Goal: Task Accomplishment & Management: Manage account settings

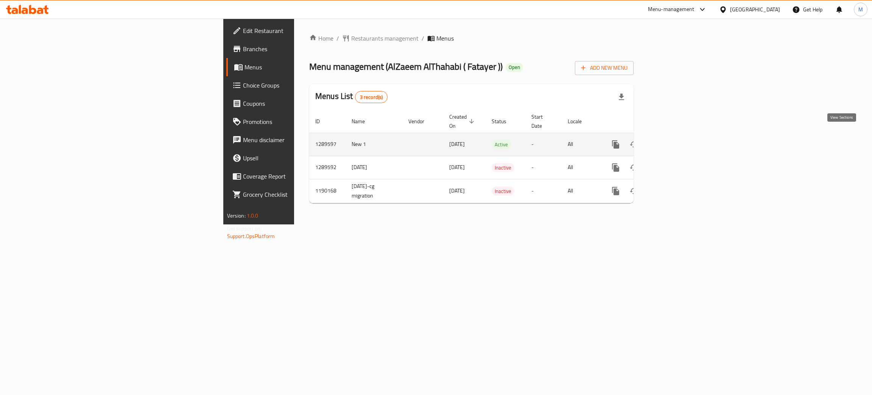
click at [680, 143] on link "enhanced table" at bounding box center [671, 144] width 18 height 18
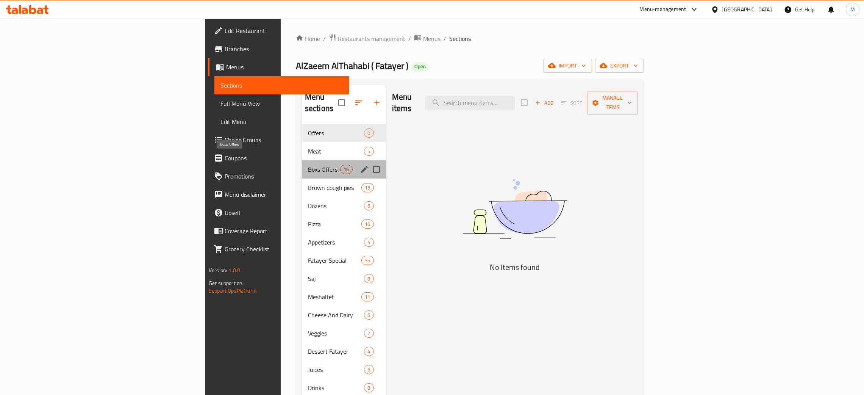
click at [308, 165] on span "Boxs Offers" at bounding box center [324, 169] width 32 height 9
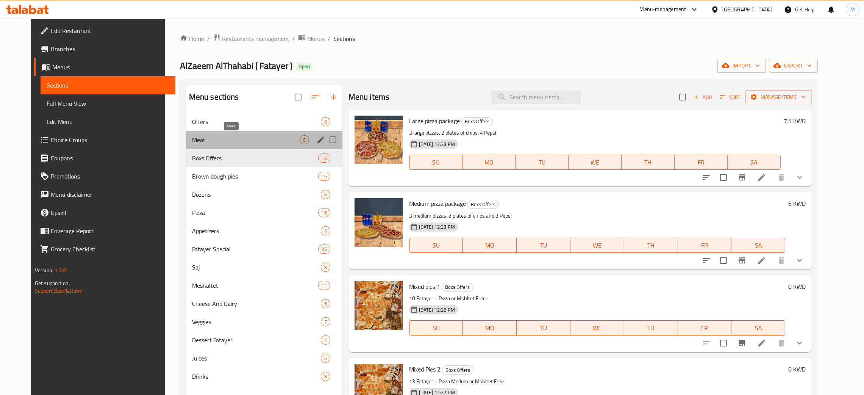
click at [239, 137] on span "Meat" at bounding box center [246, 139] width 108 height 9
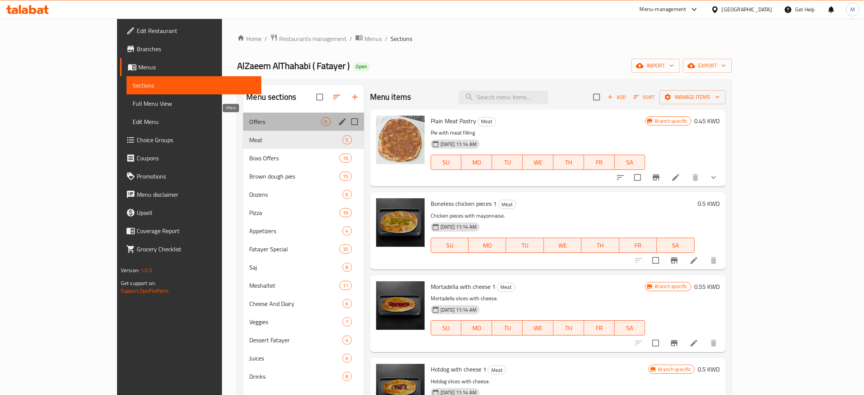
click at [249, 119] on span "Offers" at bounding box center [285, 121] width 72 height 9
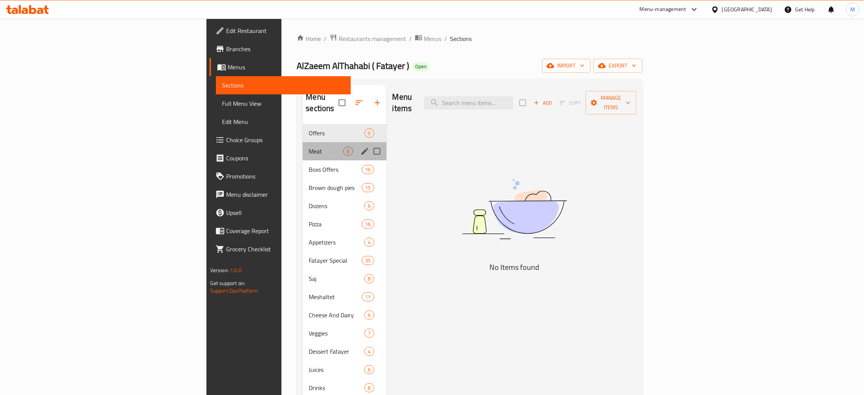
click at [303, 142] on div "Meat 5" at bounding box center [344, 151] width 83 height 18
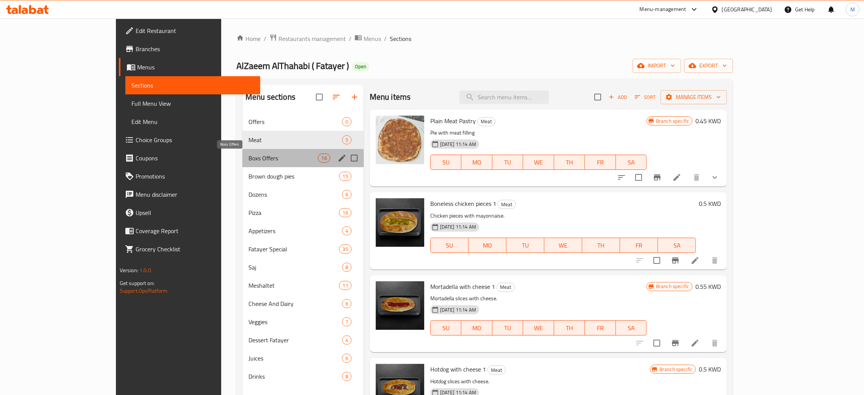
click at [255, 154] on span "Boxs Offers" at bounding box center [283, 157] width 70 height 9
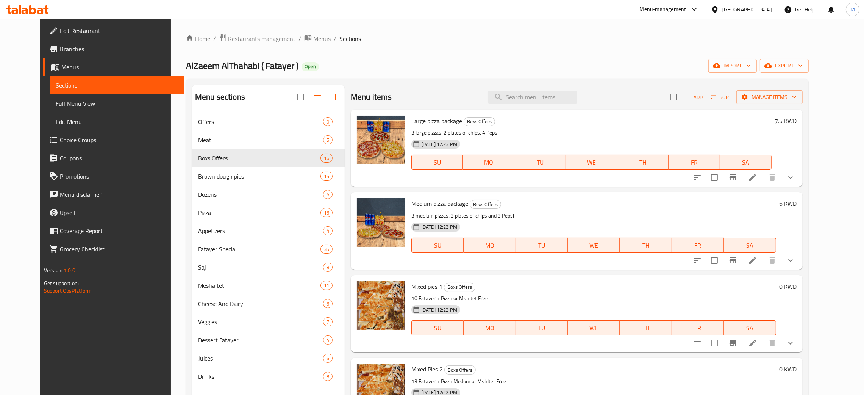
click at [192, 112] on nav "Offers 0 Meat 5 Boxs Offers 16 Brown dough pies 15 Dozens 6 Pizza 16 Appetizers…" at bounding box center [268, 248] width 153 height 279
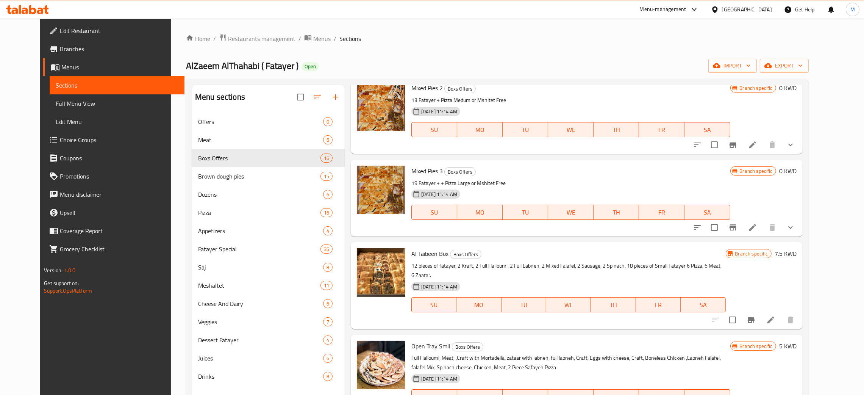
scroll to position [1003, 0]
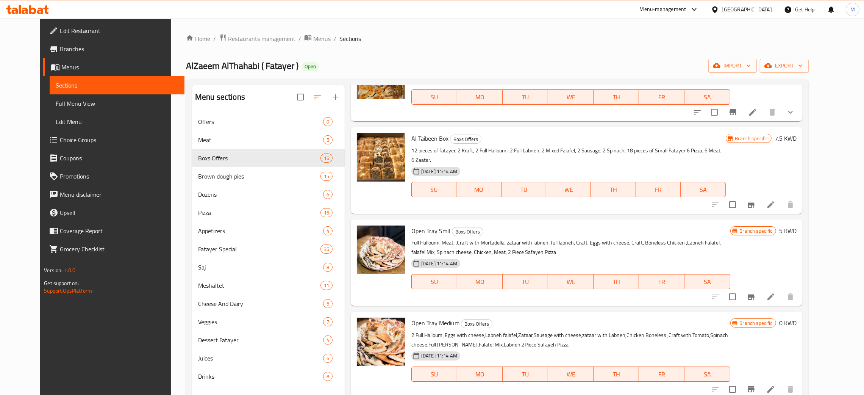
click at [261, 65] on span "AlZaeem AlThahabi ( Fatayer )" at bounding box center [242, 65] width 112 height 17
copy span "AlZaeem AlThahabi ( Fatayer )"
click at [313, 38] on span "Menus" at bounding box center [321, 38] width 17 height 9
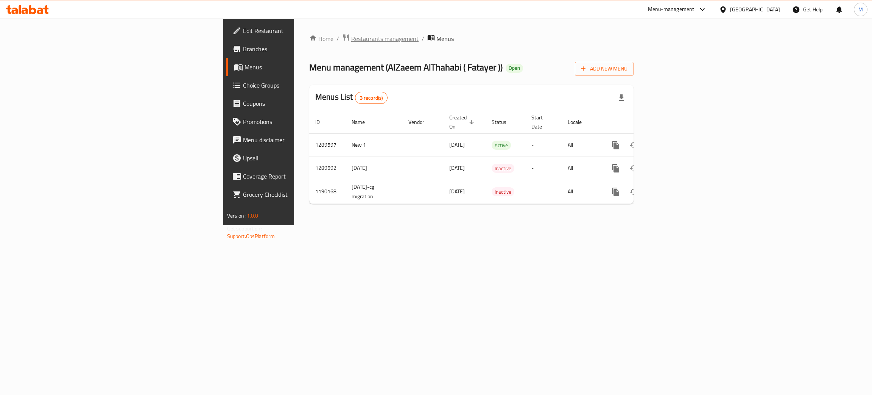
click at [351, 37] on span "Restaurants management" at bounding box center [384, 38] width 67 height 9
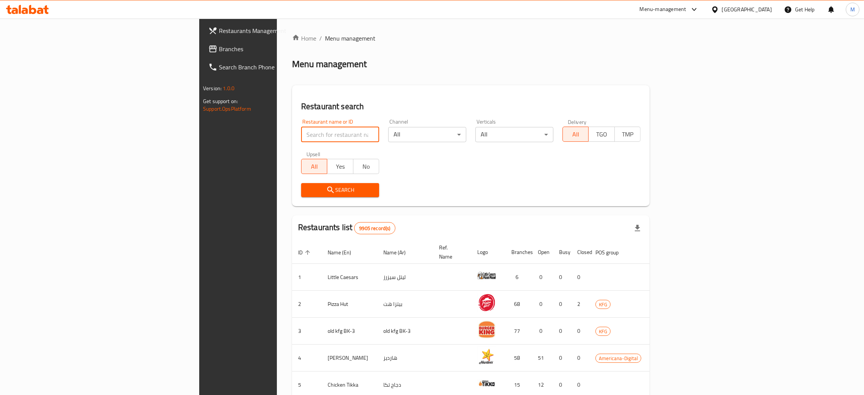
click at [301, 135] on input "search" at bounding box center [340, 134] width 78 height 15
paste input "AlZaeem AlThahabi ( Fatayer )"
click button "Search" at bounding box center [340, 190] width 78 height 14
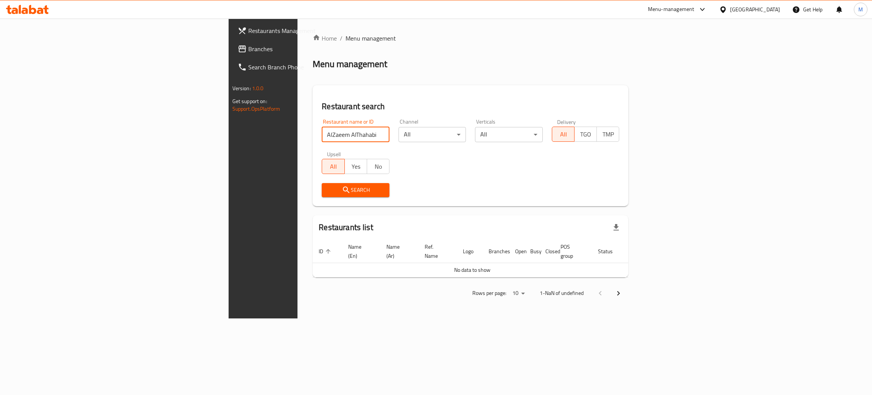
type input "AlZaeem AlThahabi"
click button "Search" at bounding box center [356, 190] width 68 height 14
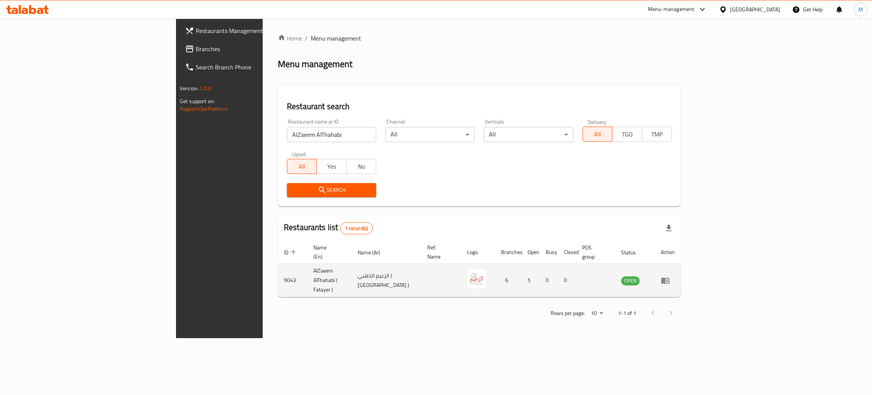
click at [278, 272] on td "9043" at bounding box center [293, 280] width 30 height 33
copy td "9043"
click at [670, 277] on icon "enhanced table" at bounding box center [666, 280] width 8 height 6
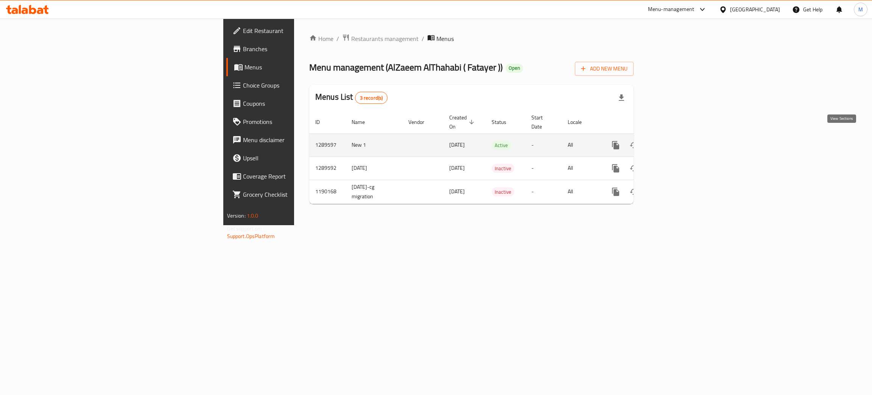
click at [675, 140] on icon "enhanced table" at bounding box center [670, 144] width 9 height 9
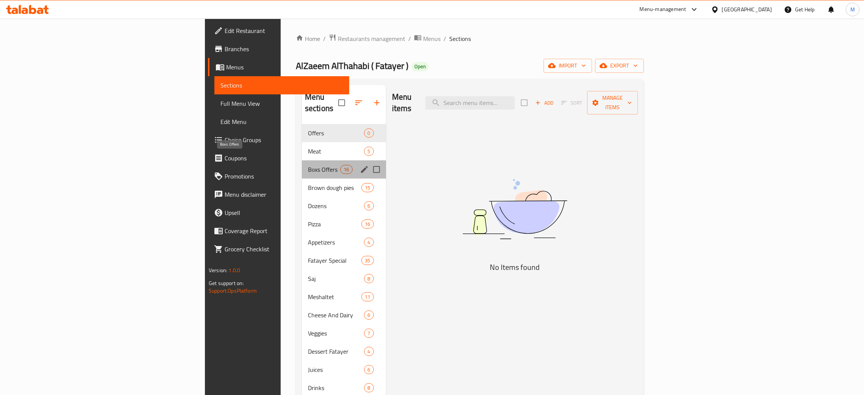
click at [308, 165] on span "Boxs Offers" at bounding box center [324, 169] width 32 height 9
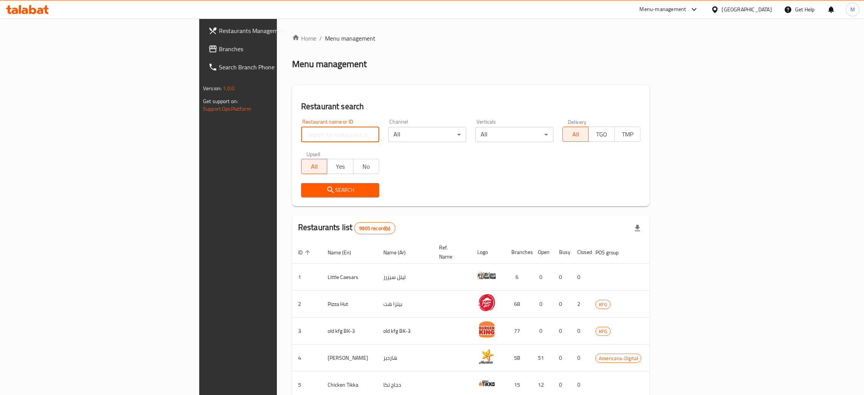
drag, startPoint x: 0, startPoint y: 0, endPoint x: 245, endPoint y: 134, distance: 279.3
click at [301, 134] on input "search" at bounding box center [340, 134] width 78 height 15
type input "h"
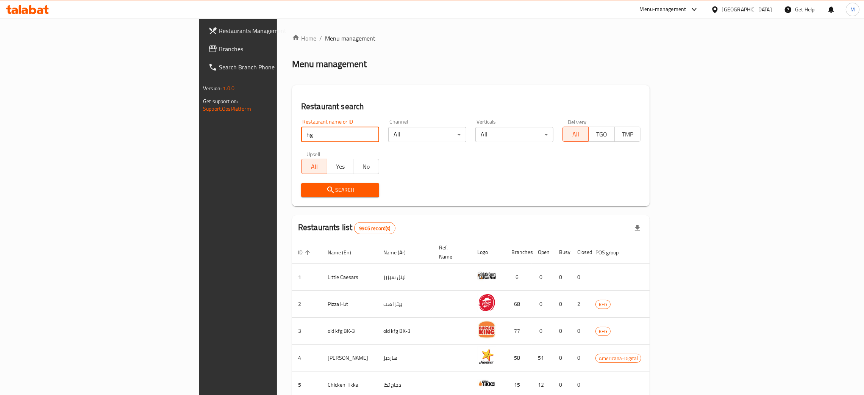
type input "h"
type input "g"
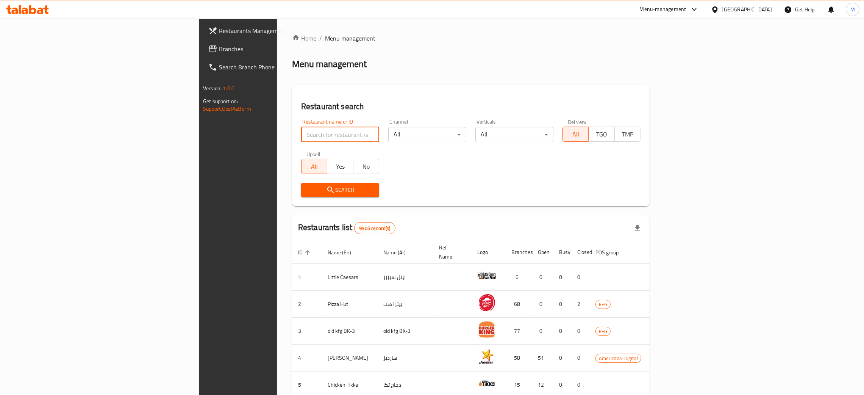
click at [301, 134] on input "search" at bounding box center [340, 134] width 78 height 15
type input "h"
type input "alzaeem"
click button "Search" at bounding box center [340, 190] width 78 height 14
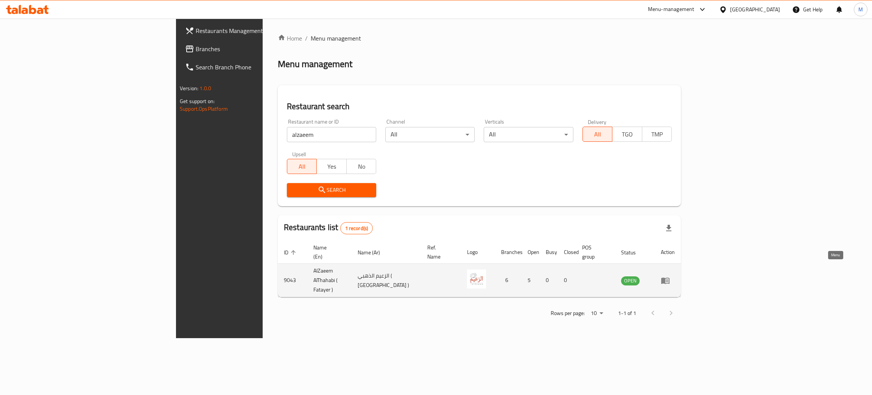
click at [670, 276] on icon "enhanced table" at bounding box center [665, 280] width 9 height 9
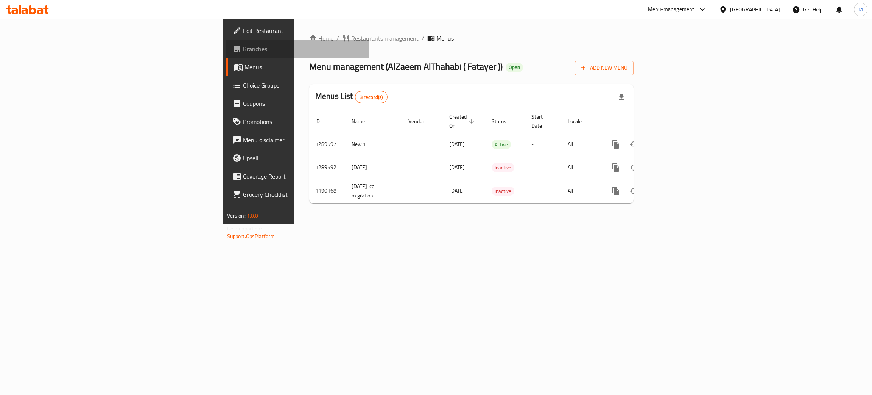
click at [226, 56] on link "Branches" at bounding box center [297, 49] width 143 height 18
